Goal: Task Accomplishment & Management: Use online tool/utility

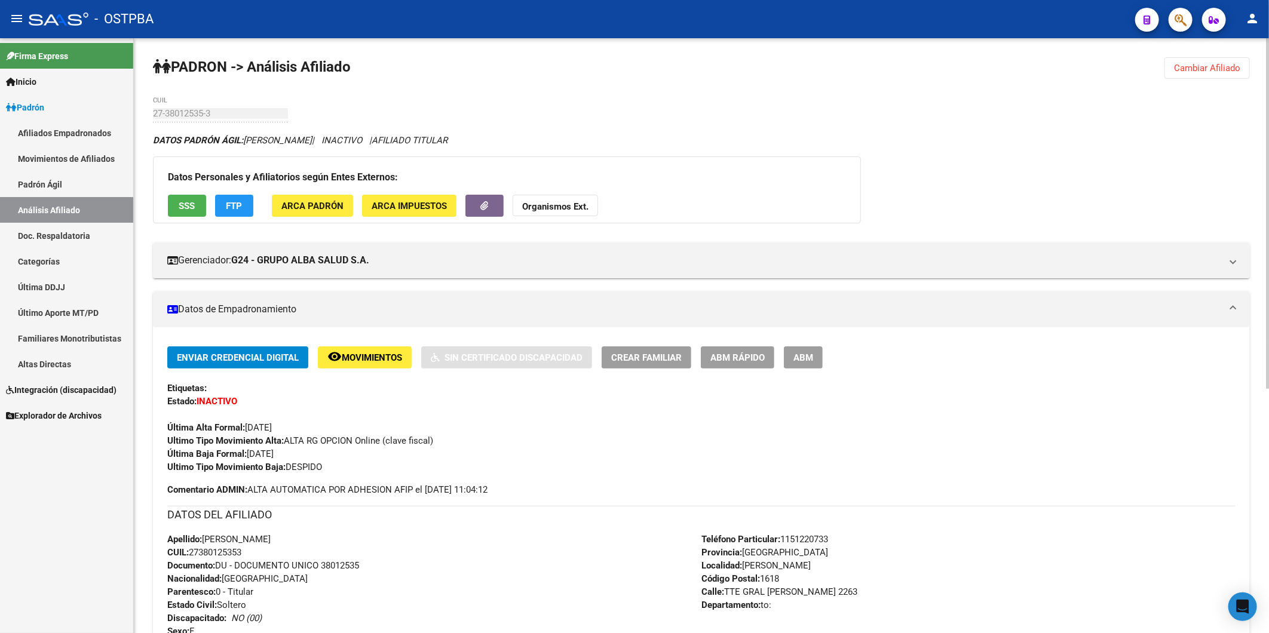
click at [1207, 62] on button "Cambiar Afiliado" at bounding box center [1206, 68] width 85 height 22
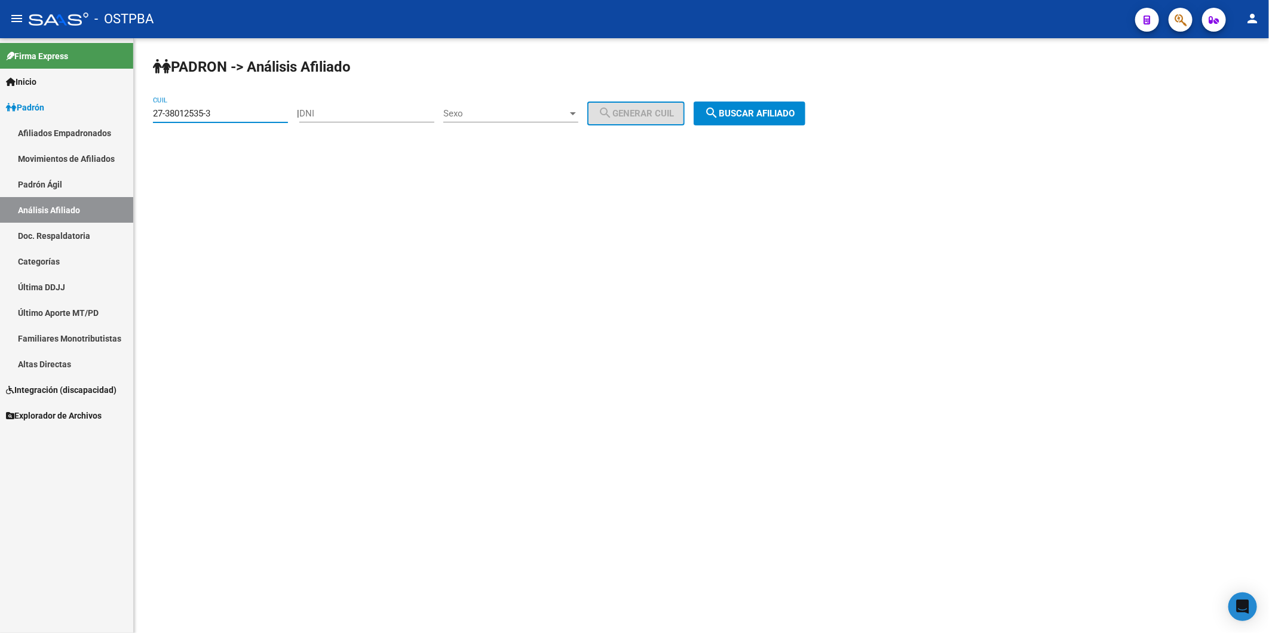
drag, startPoint x: 248, startPoint y: 115, endPoint x: 75, endPoint y: 112, distance: 173.3
click at [75, 112] on mat-sidenav-container "Firma Express Inicio Calendario SSS Instructivos Contacto OS Padrón Afiliados E…" at bounding box center [634, 335] width 1269 height 595
click at [351, 112] on input "DNI" at bounding box center [366, 113] width 135 height 11
type input "43420651"
click at [576, 112] on div at bounding box center [573, 113] width 6 height 3
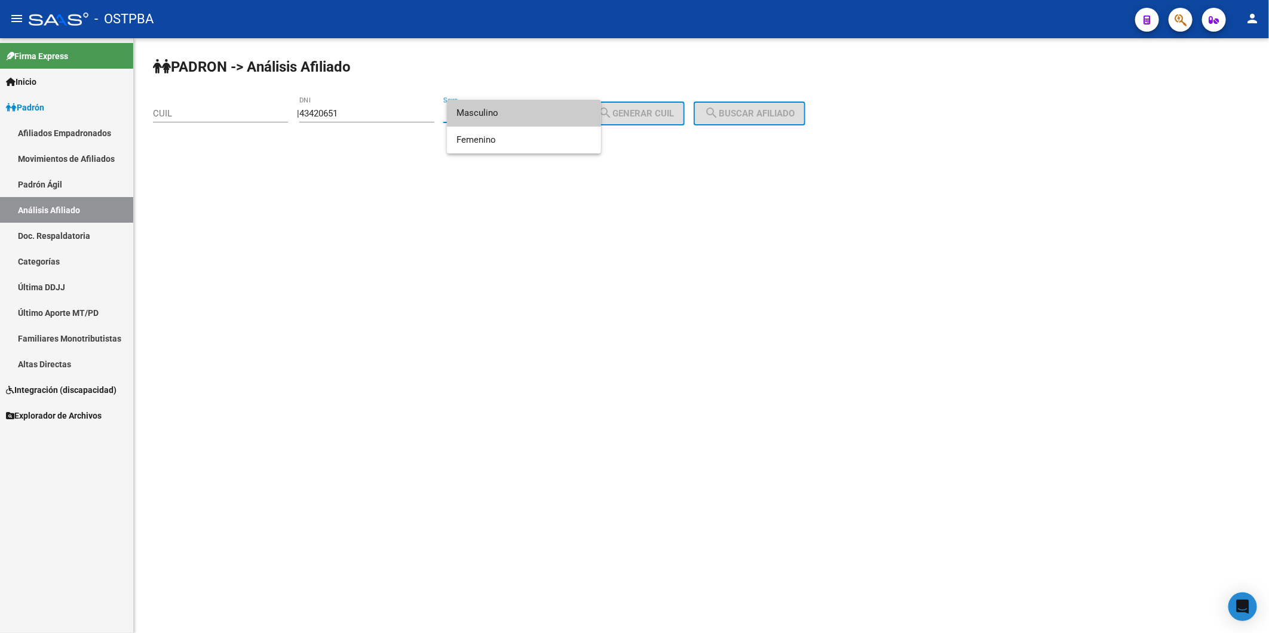
click at [552, 118] on span "Masculino" at bounding box center [523, 113] width 135 height 27
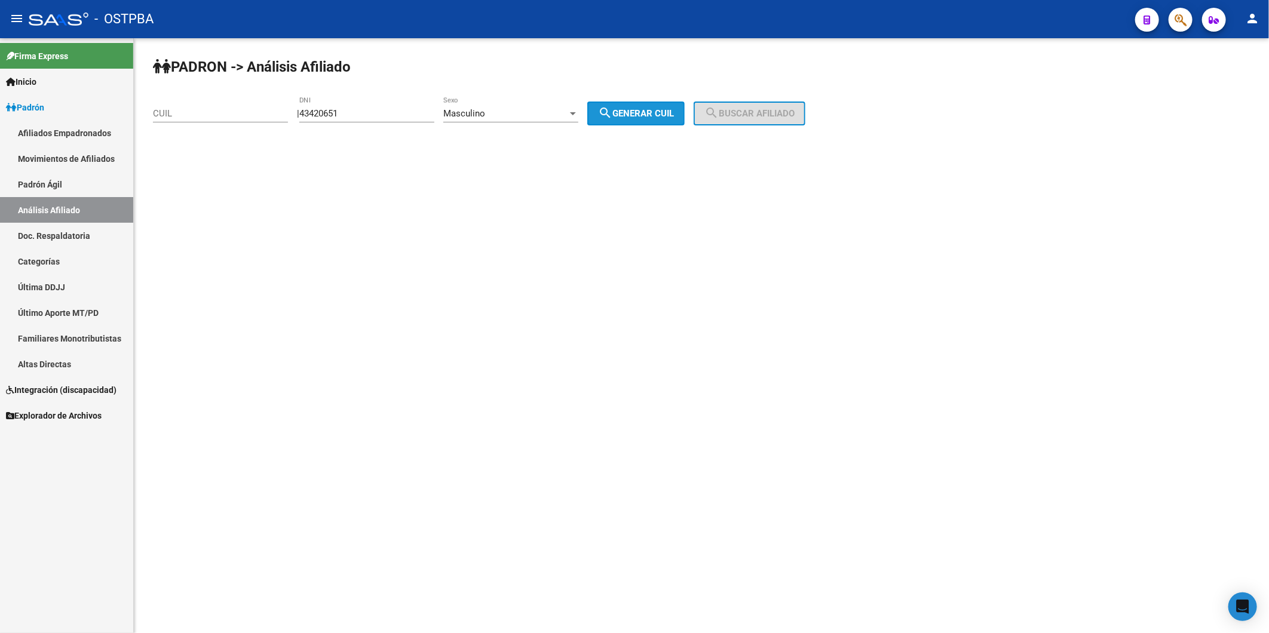
click at [629, 116] on span "search Generar CUIL" at bounding box center [636, 113] width 76 height 11
click at [769, 115] on span "search Buscar afiliado" at bounding box center [749, 113] width 90 height 11
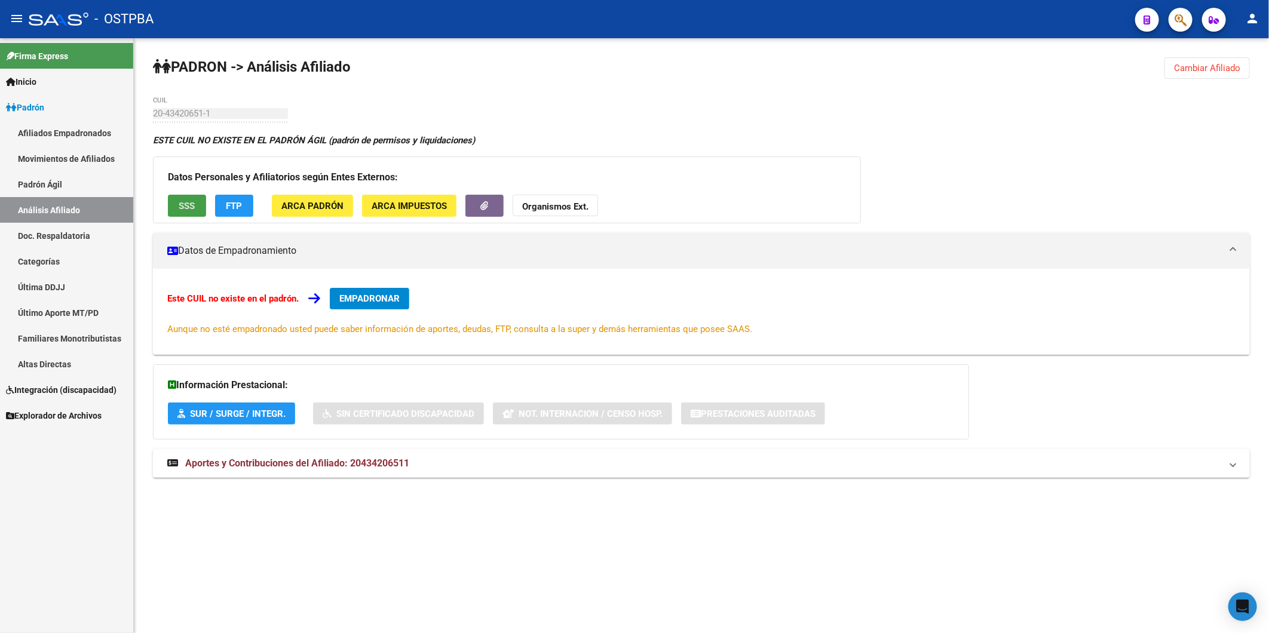
click at [192, 207] on span "SSS" at bounding box center [187, 206] width 16 height 11
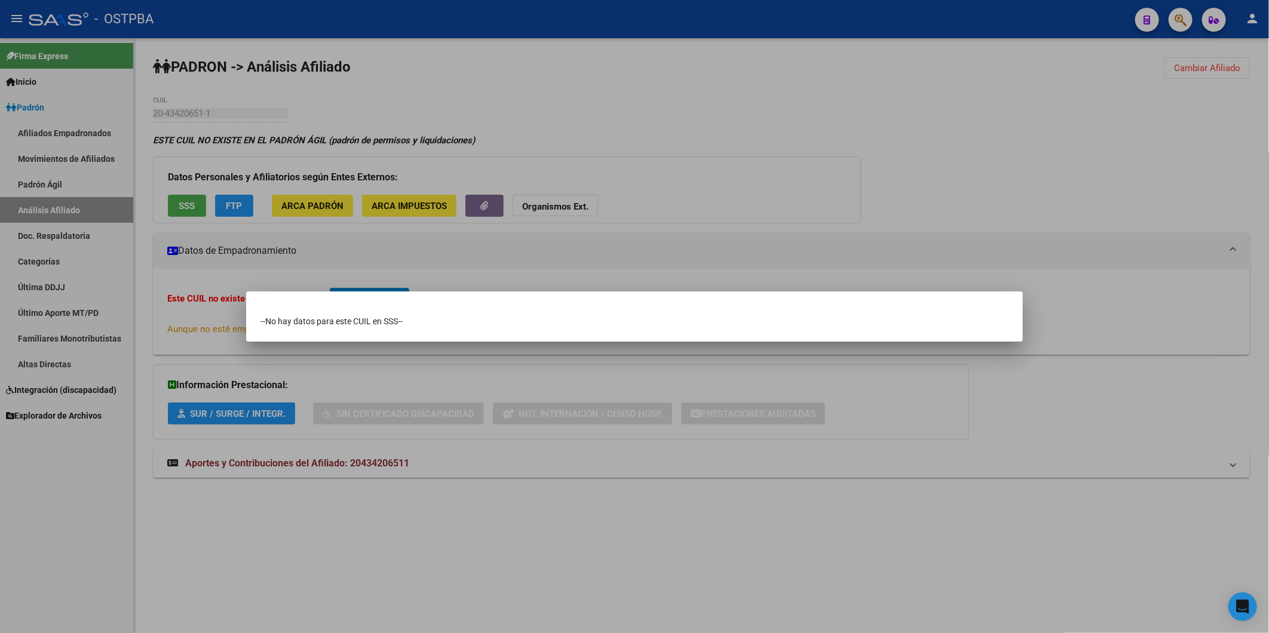
drag, startPoint x: 412, startPoint y: 584, endPoint x: 469, endPoint y: 455, distance: 140.4
click at [413, 584] on div at bounding box center [634, 316] width 1269 height 633
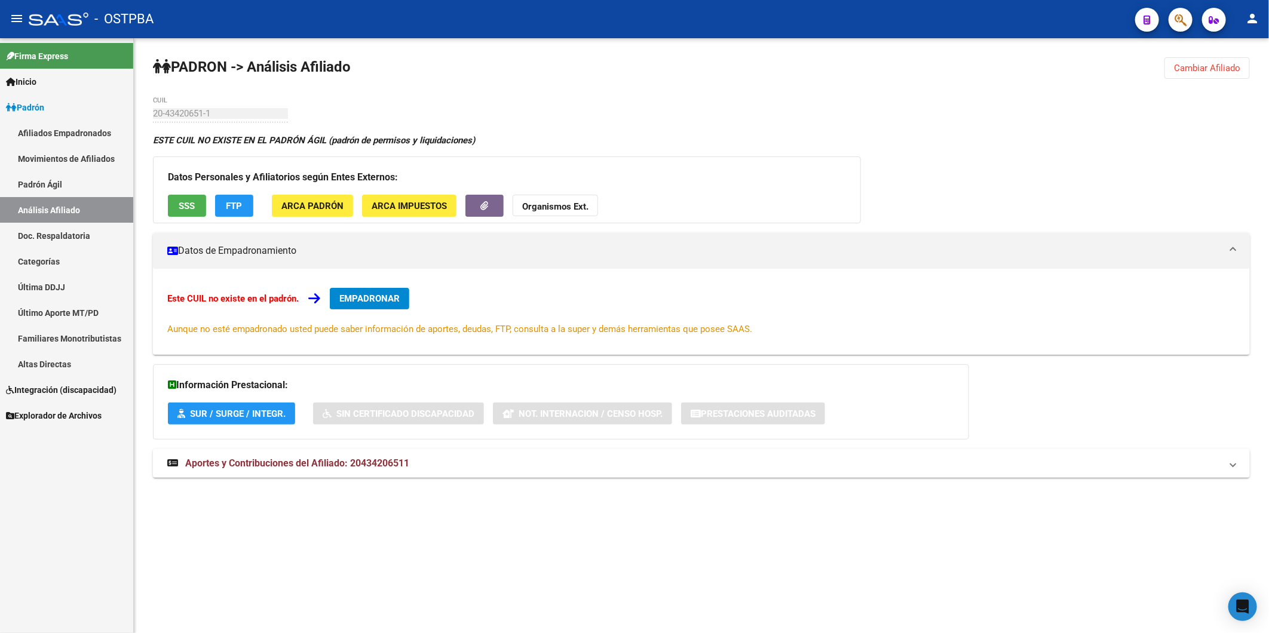
click at [1204, 56] on div "PADRON -> Análisis Afiliado Cambiar Afiliado 20-43420651-1 CUIL ESTE CUIL NO EX…" at bounding box center [701, 279] width 1135 height 482
click at [1216, 66] on span "Cambiar Afiliado" at bounding box center [1207, 68] width 66 height 11
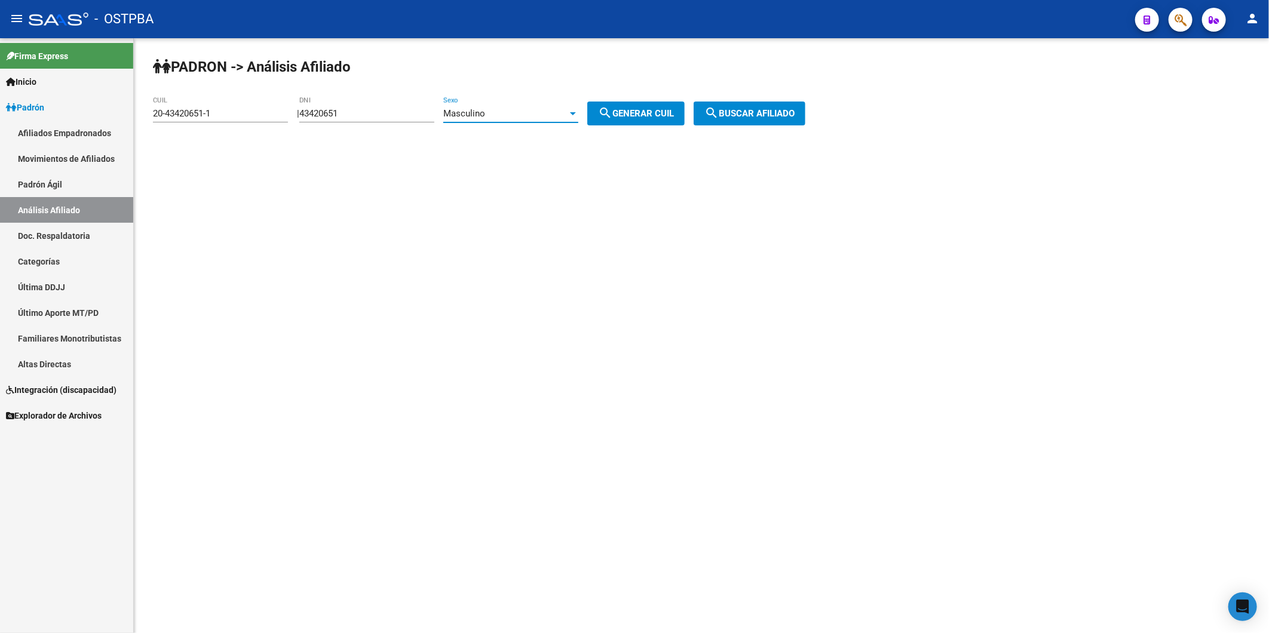
click at [578, 111] on div at bounding box center [573, 114] width 11 height 10
drag, startPoint x: 559, startPoint y: 140, endPoint x: 620, endPoint y: 114, distance: 66.9
click at [560, 140] on span "Femenino" at bounding box center [523, 140] width 135 height 27
click at [612, 114] on mat-icon "search" at bounding box center [605, 113] width 14 height 14
type input "27-43420651-6"
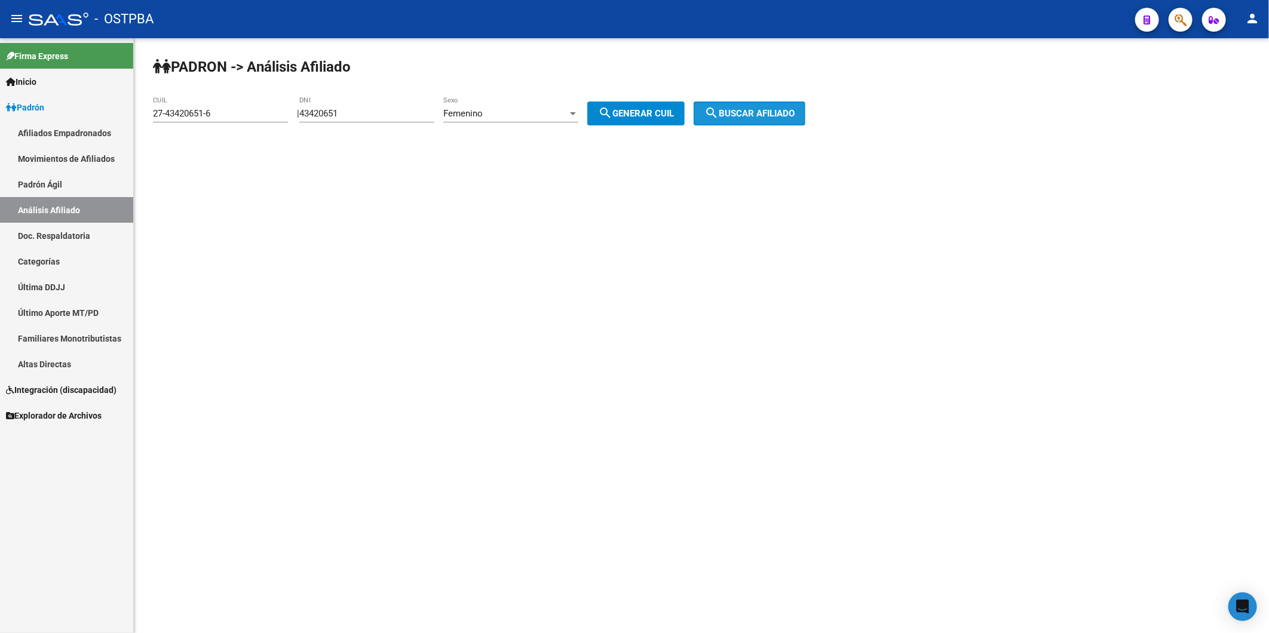
click at [777, 111] on span "search Buscar afiliado" at bounding box center [749, 113] width 90 height 11
